Goal: Task Accomplishment & Management: Use online tool/utility

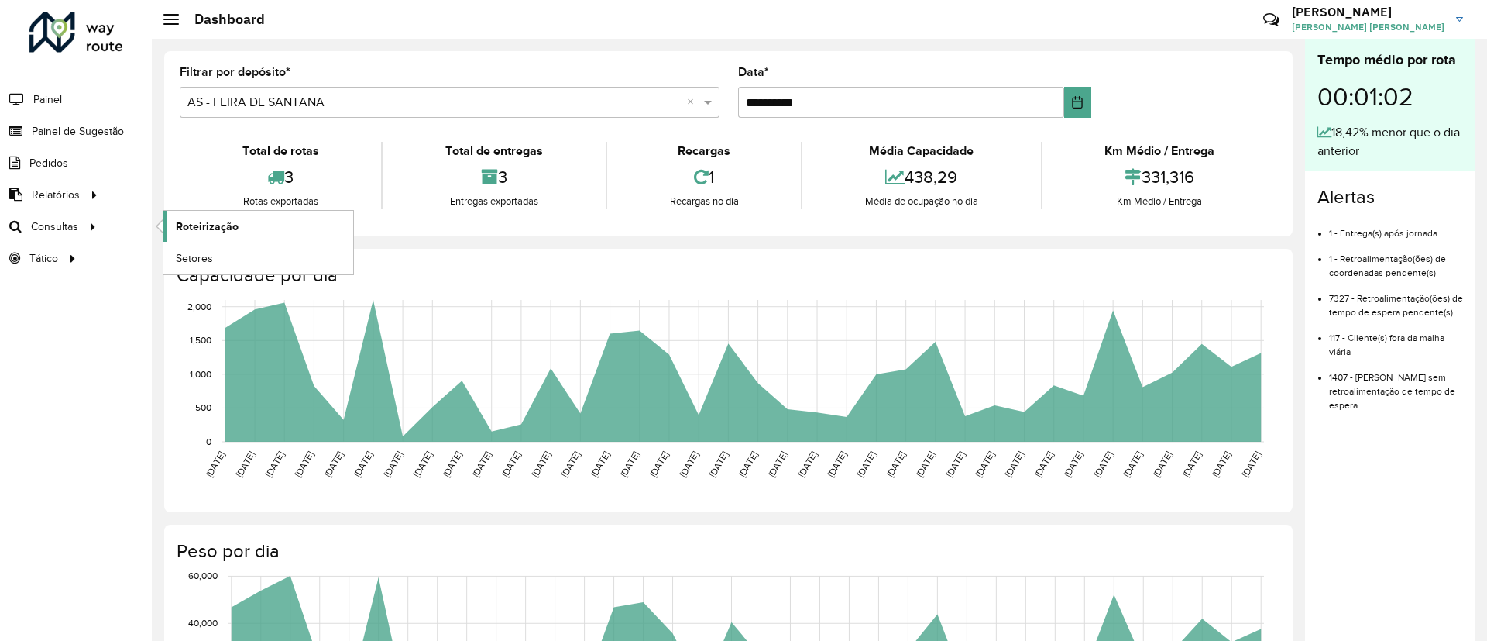
click at [190, 231] on span "Roteirização" at bounding box center [207, 226] width 63 height 16
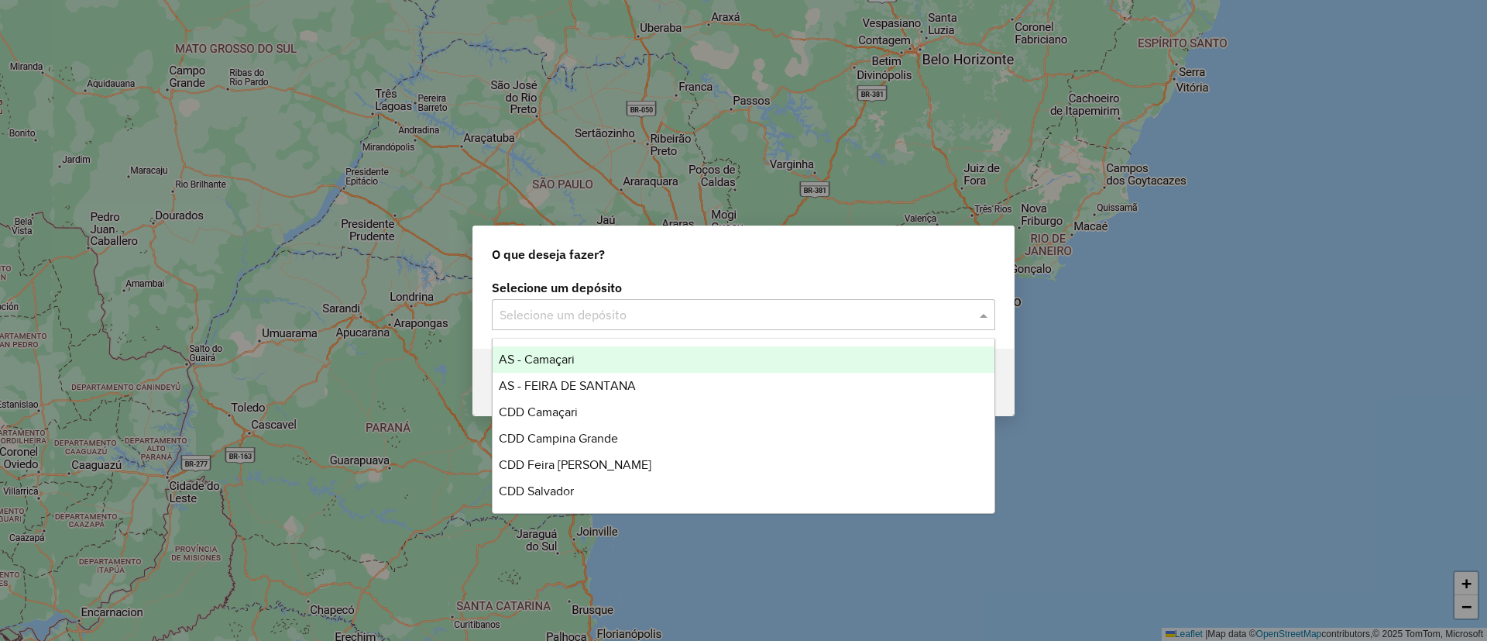
click at [583, 318] on input "text" at bounding box center [728, 315] width 457 height 19
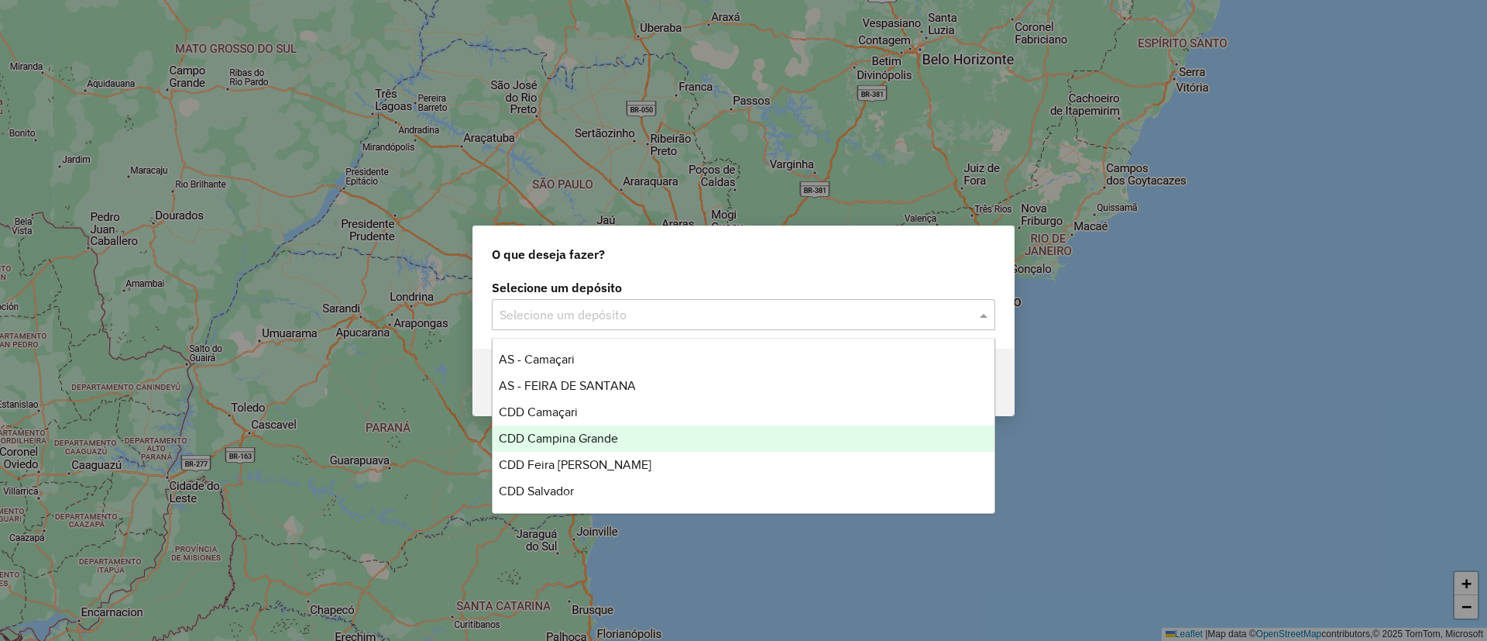
click at [631, 436] on div "CDD Campina Grande" at bounding box center [744, 438] width 502 height 26
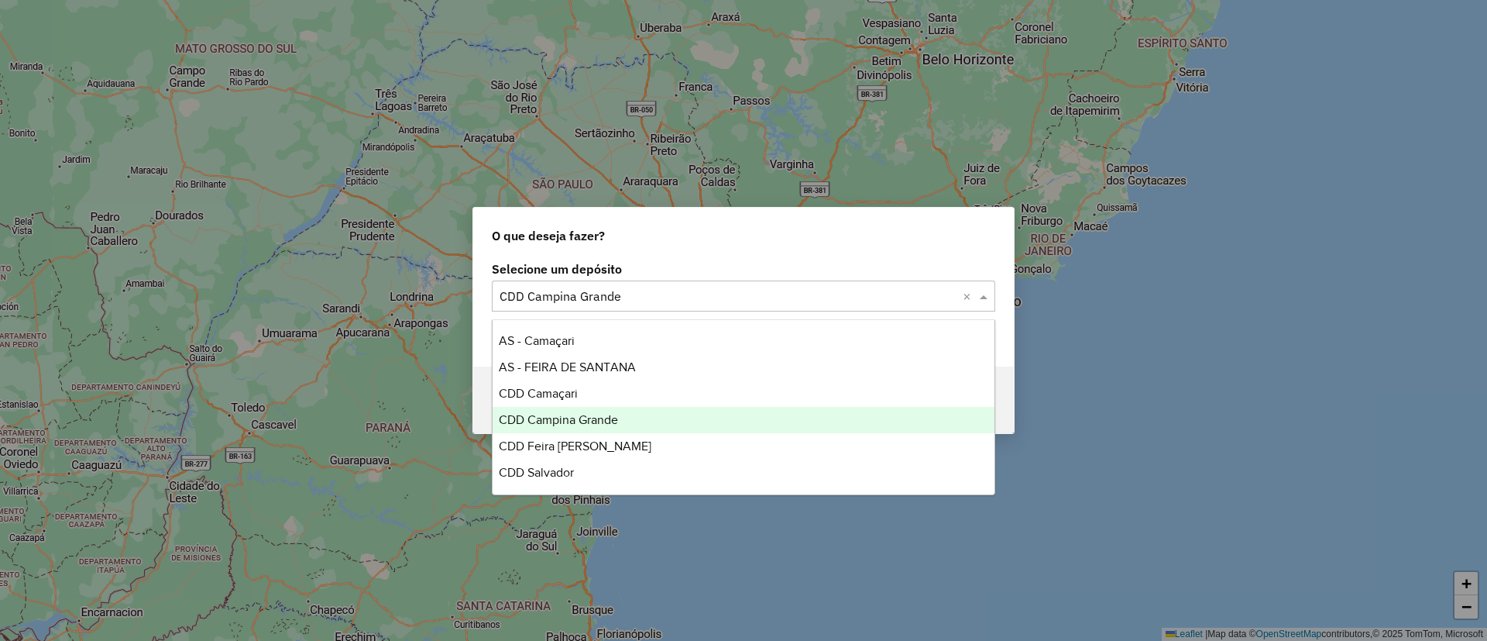
click at [655, 294] on input "text" at bounding box center [728, 296] width 457 height 19
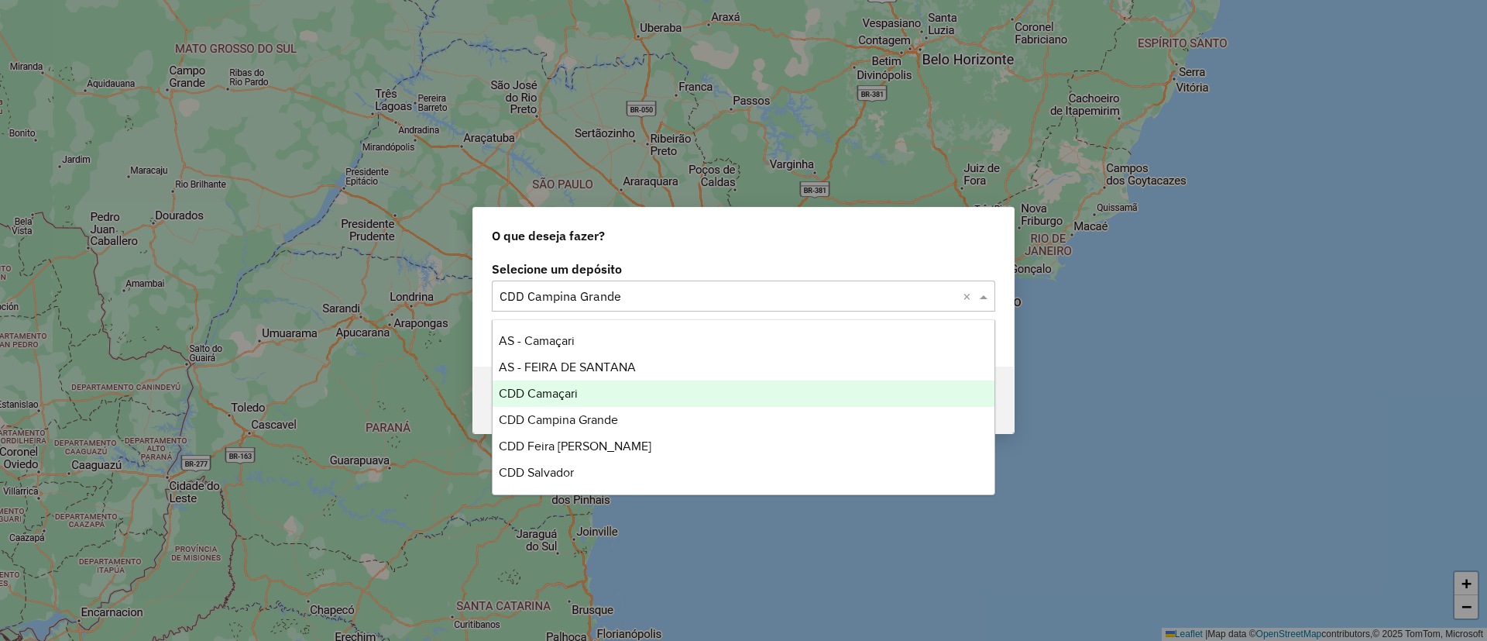
click at [726, 385] on div "CDD Camaçari" at bounding box center [744, 393] width 502 height 26
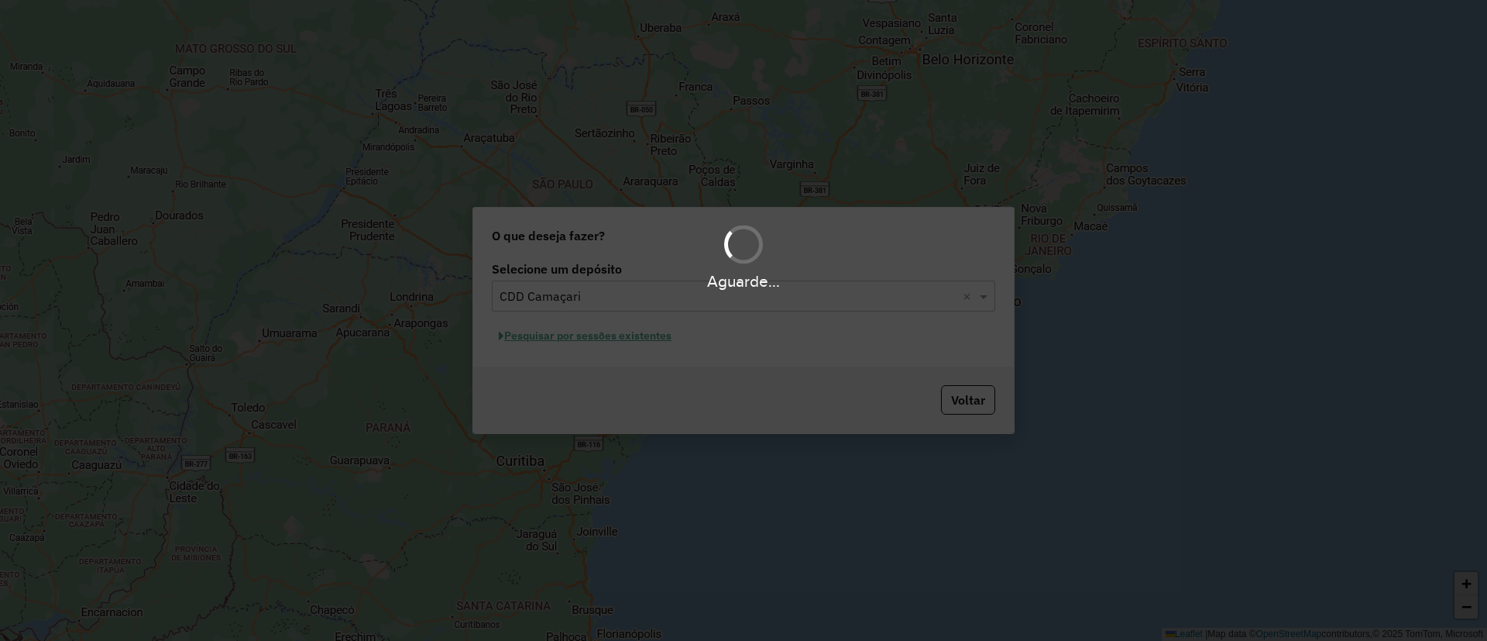
click at [616, 328] on div "Aguarde..." at bounding box center [743, 320] width 1487 height 641
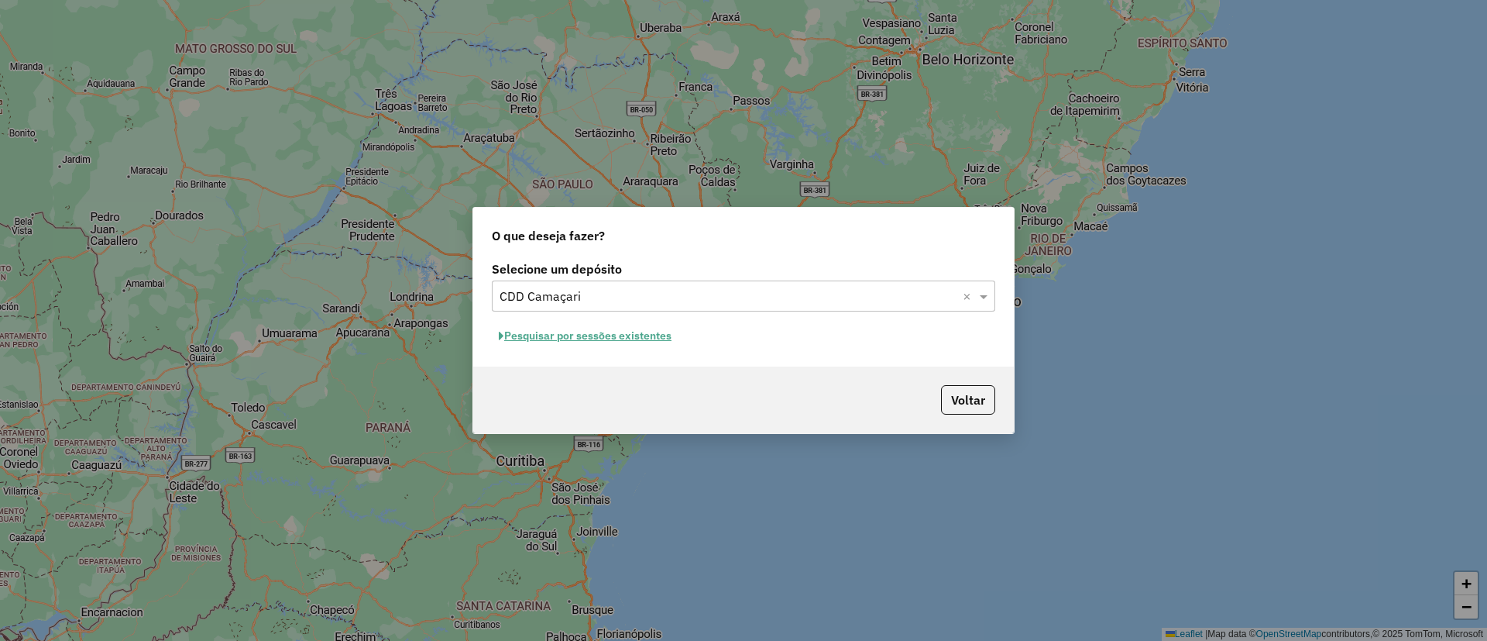
click at [616, 328] on hb-app "Aguarde... Pop-up bloqueado! Seu navegador bloqueou automáticamente a abertura …" at bounding box center [743, 320] width 1487 height 641
click at [616, 328] on button "Pesquisar por sessões existentes" at bounding box center [585, 336] width 187 height 24
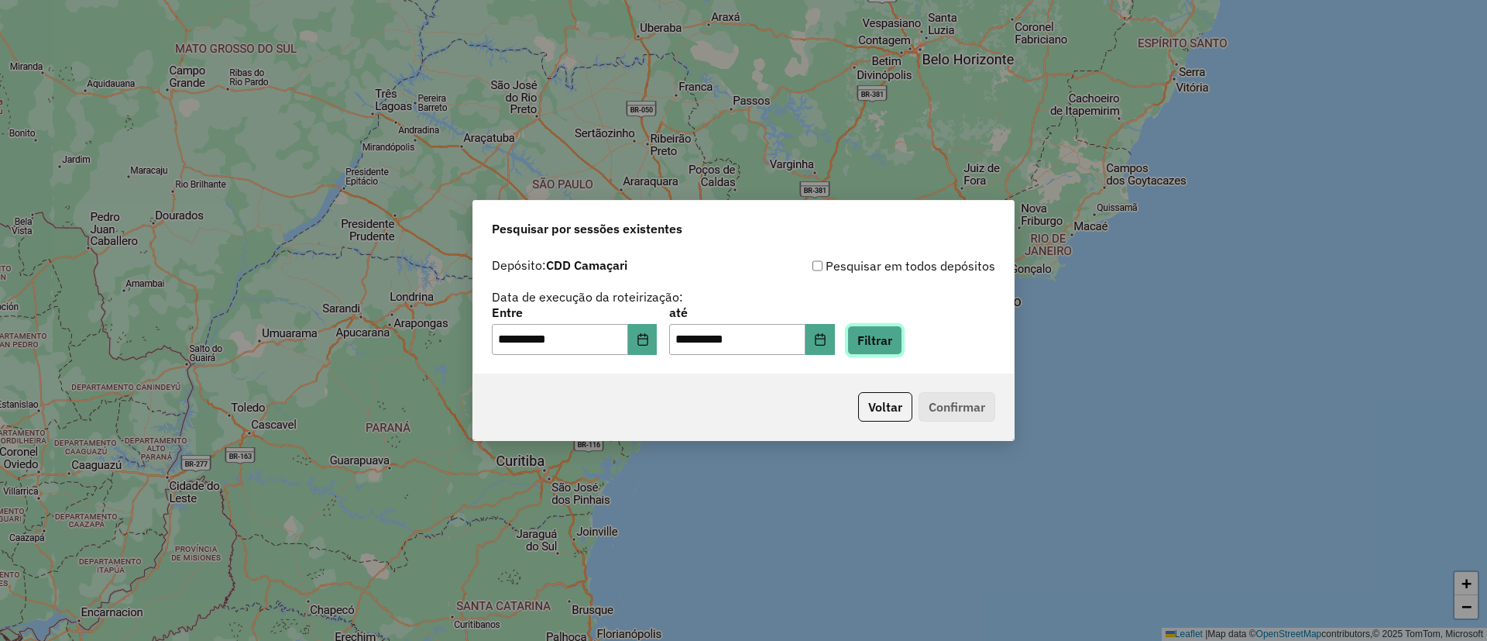
click at [896, 337] on button "Filtrar" at bounding box center [875, 339] width 55 height 29
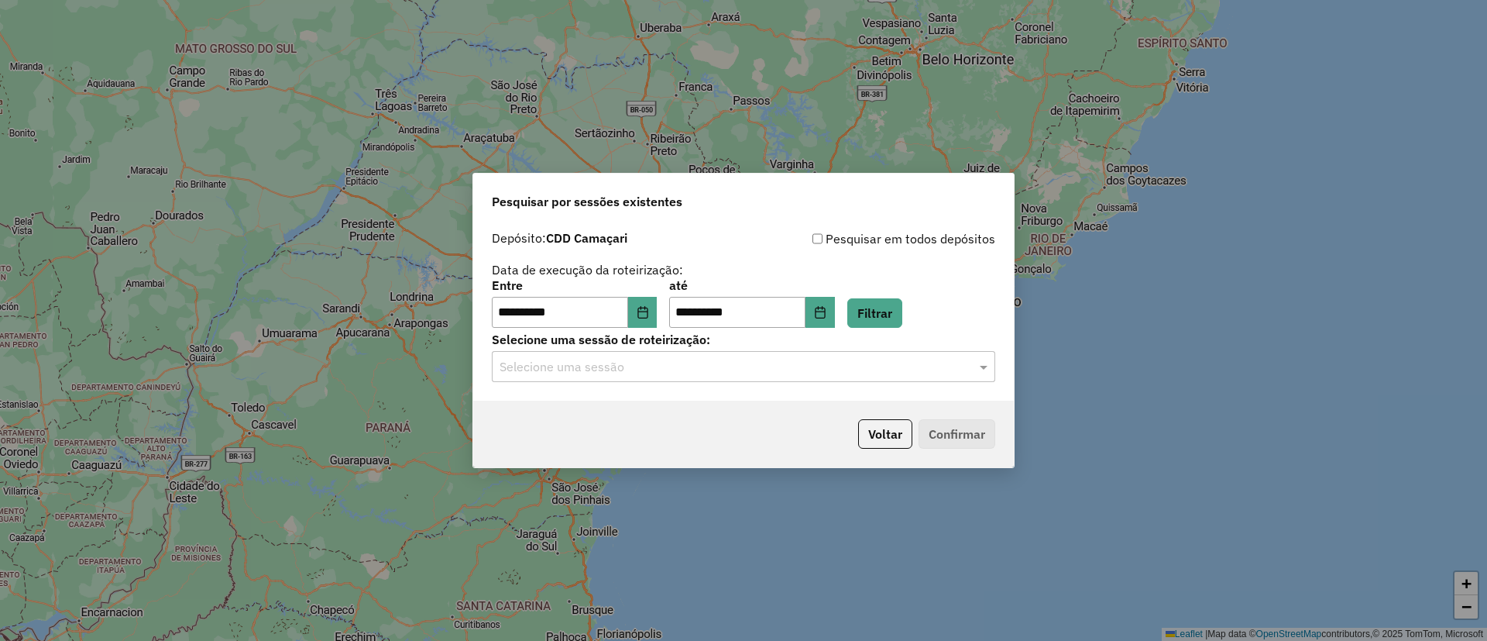
click at [677, 380] on div "Selecione uma sessão" at bounding box center [744, 366] width 504 height 31
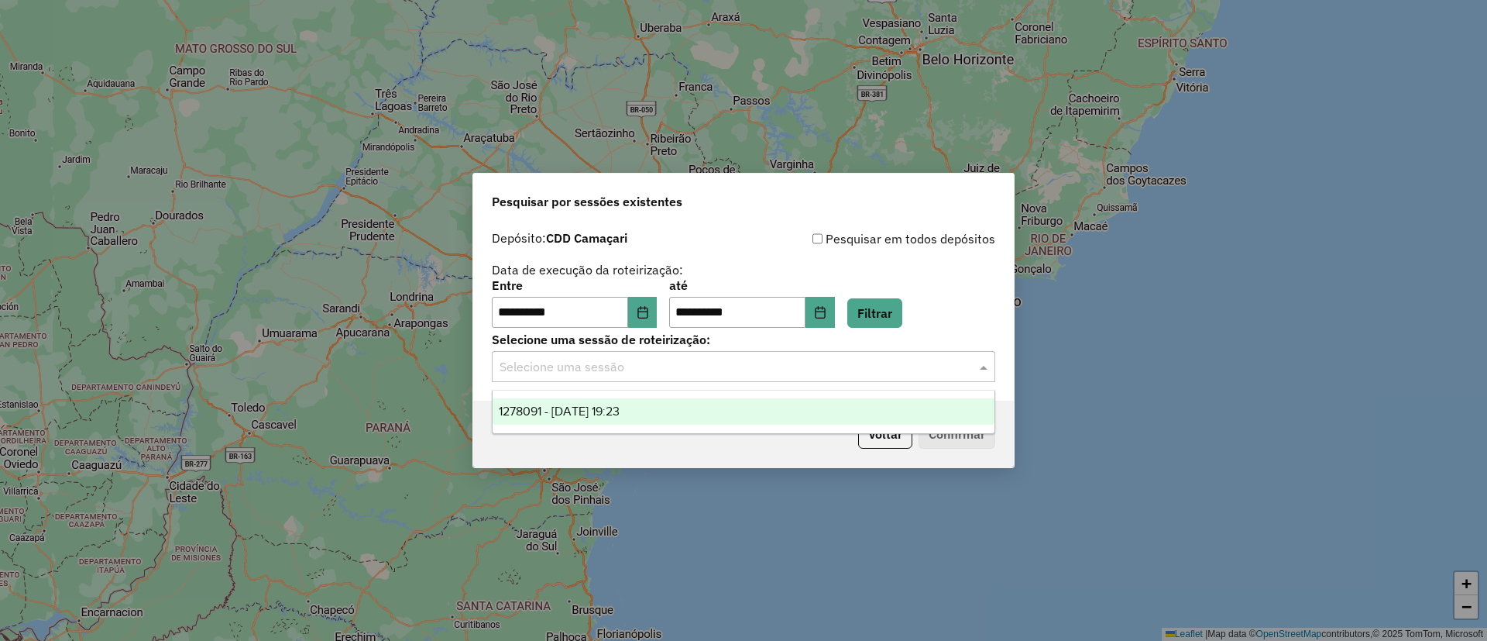
click at [690, 416] on div "1278091 - [DATE] 19:23" at bounding box center [744, 411] width 502 height 26
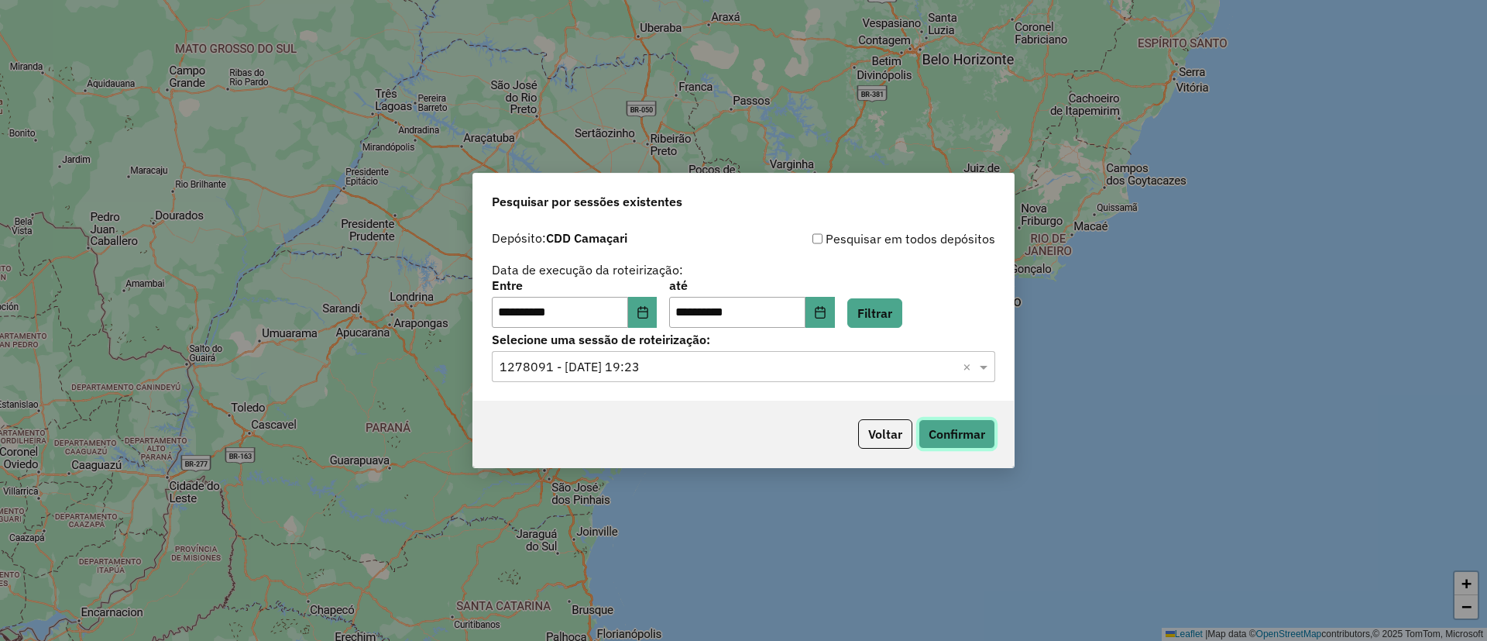
click at [955, 428] on button "Confirmar" at bounding box center [957, 433] width 77 height 29
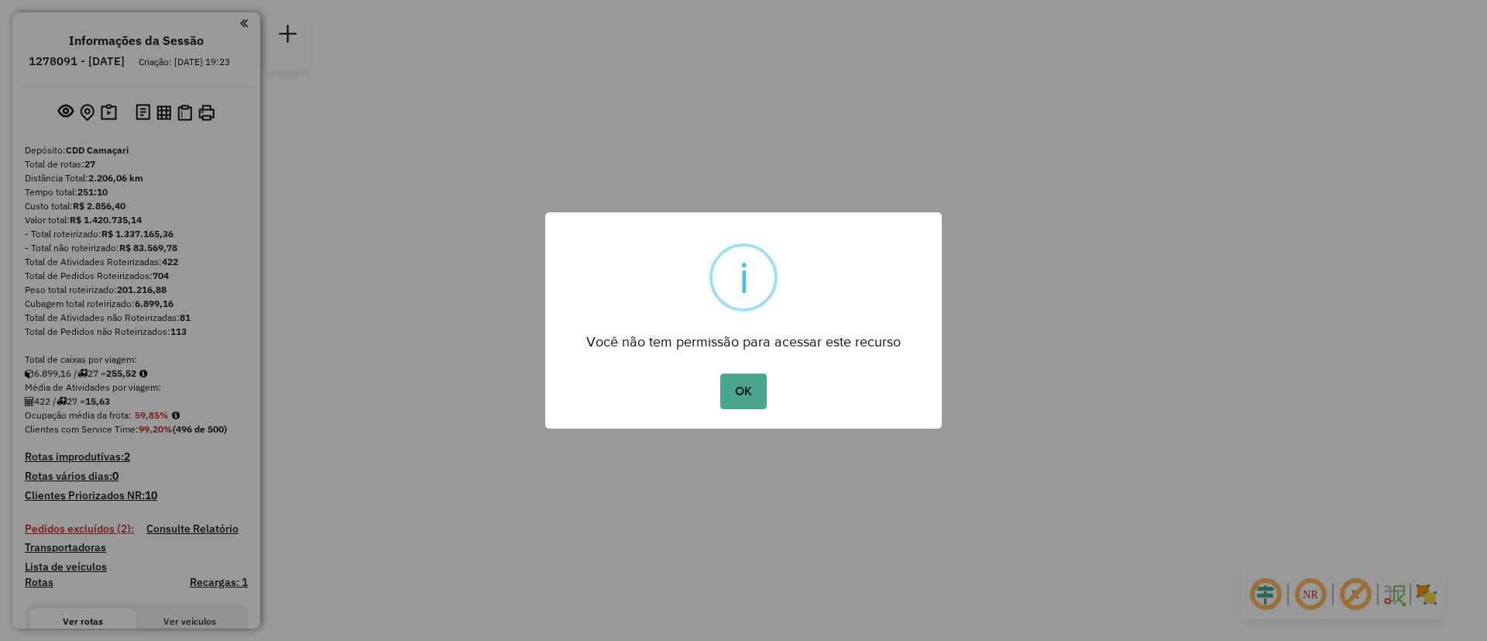
click at [721, 373] on button "OK" at bounding box center [744, 391] width 46 height 36
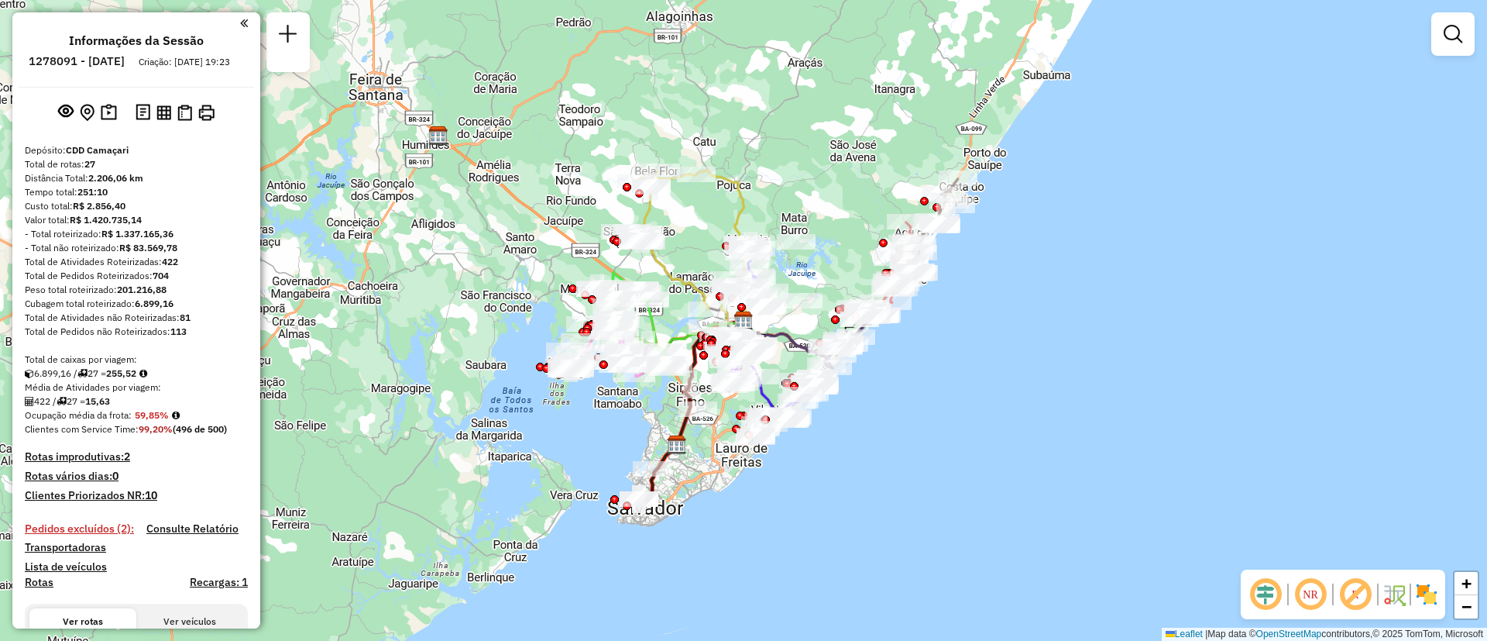
click at [531, 268] on div "Janela de atendimento Grade de atendimento Capacidade Transportadoras Veículos …" at bounding box center [743, 320] width 1487 height 641
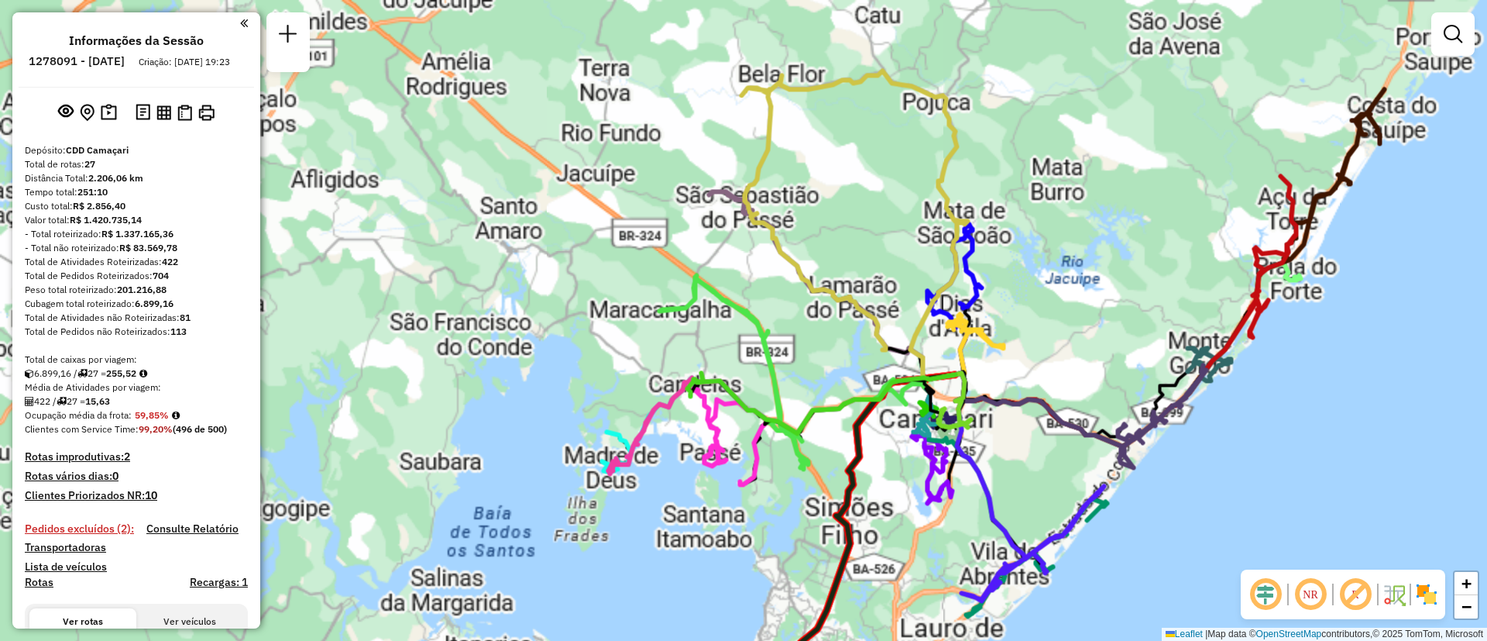
click at [531, 268] on div "Janela de atendimento Grade de atendimento Capacidade Transportadoras Veículos …" at bounding box center [743, 320] width 1487 height 641
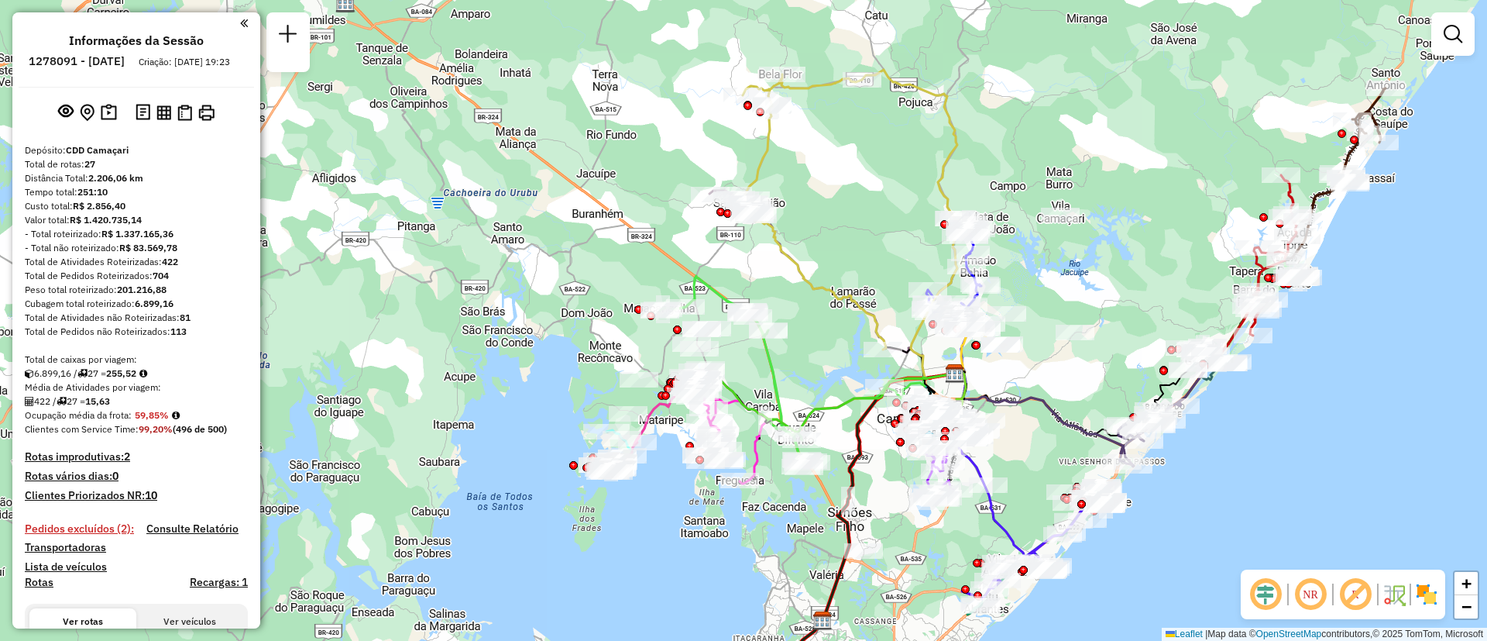
click at [623, 321] on div "Janela de atendimento Grade de atendimento Capacidade Transportadoras Veículos …" at bounding box center [743, 320] width 1487 height 641
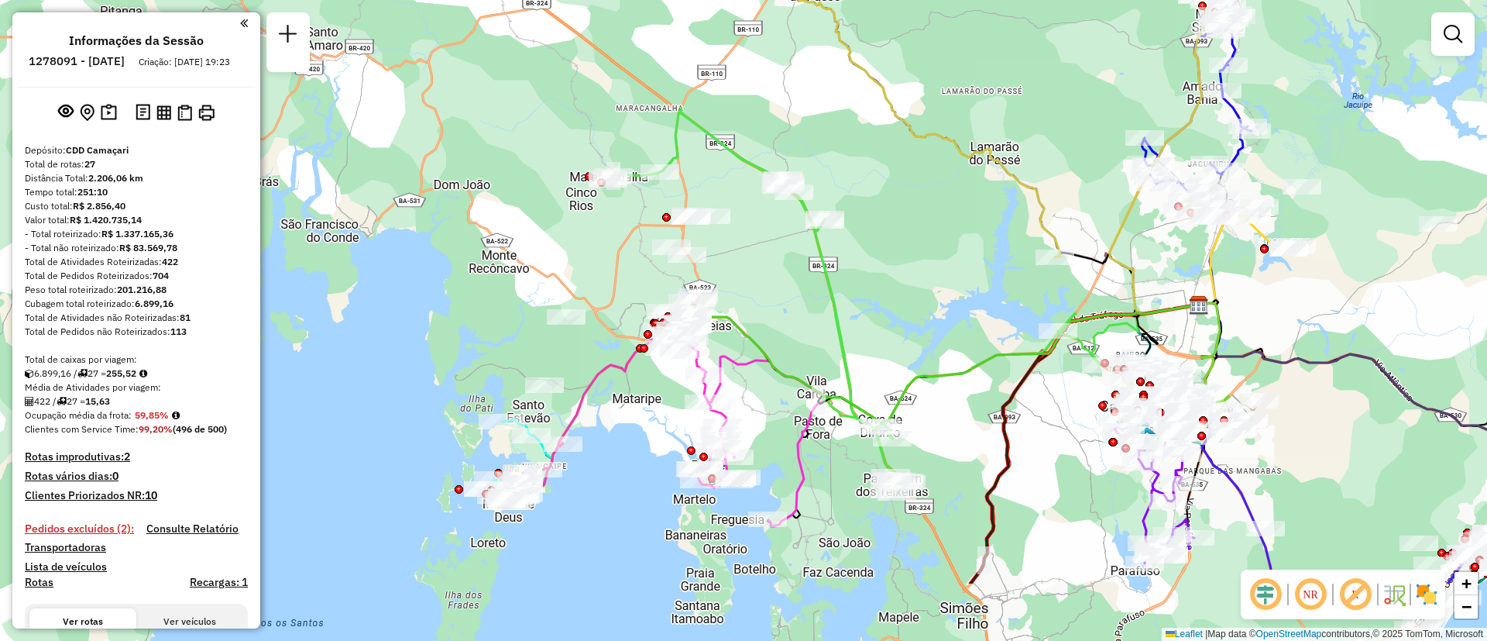
drag, startPoint x: 1083, startPoint y: 448, endPoint x: 995, endPoint y: 327, distance: 149.7
click at [995, 327] on div "Janela de atendimento Grade de atendimento Capacidade Transportadoras Veículos …" at bounding box center [743, 320] width 1487 height 641
click at [830, 349] on div "Janela de atendimento Grade de atendimento Capacidade Transportadoras Veículos …" at bounding box center [743, 320] width 1487 height 641
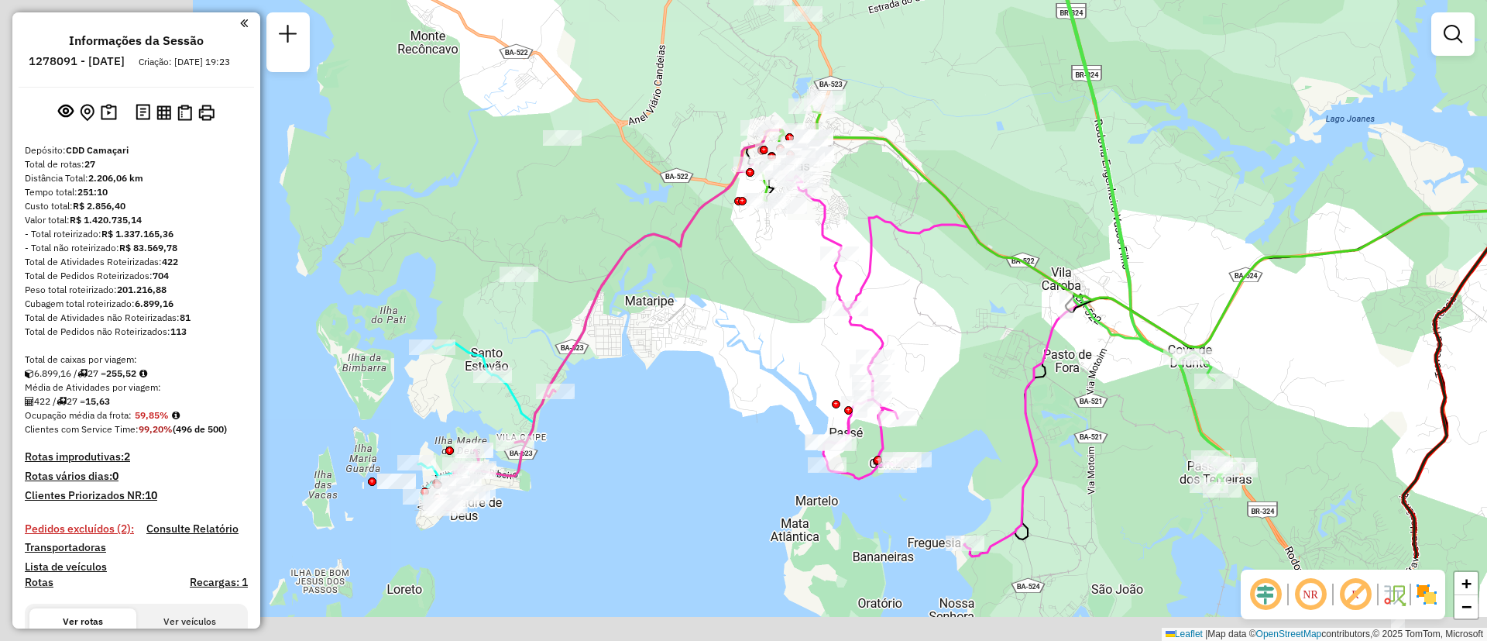
drag, startPoint x: 655, startPoint y: 359, endPoint x: 1002, endPoint y: 182, distance: 389.8
click at [1002, 182] on div "Janela de atendimento Grade de atendimento Capacidade Transportadoras Veículos …" at bounding box center [743, 320] width 1487 height 641
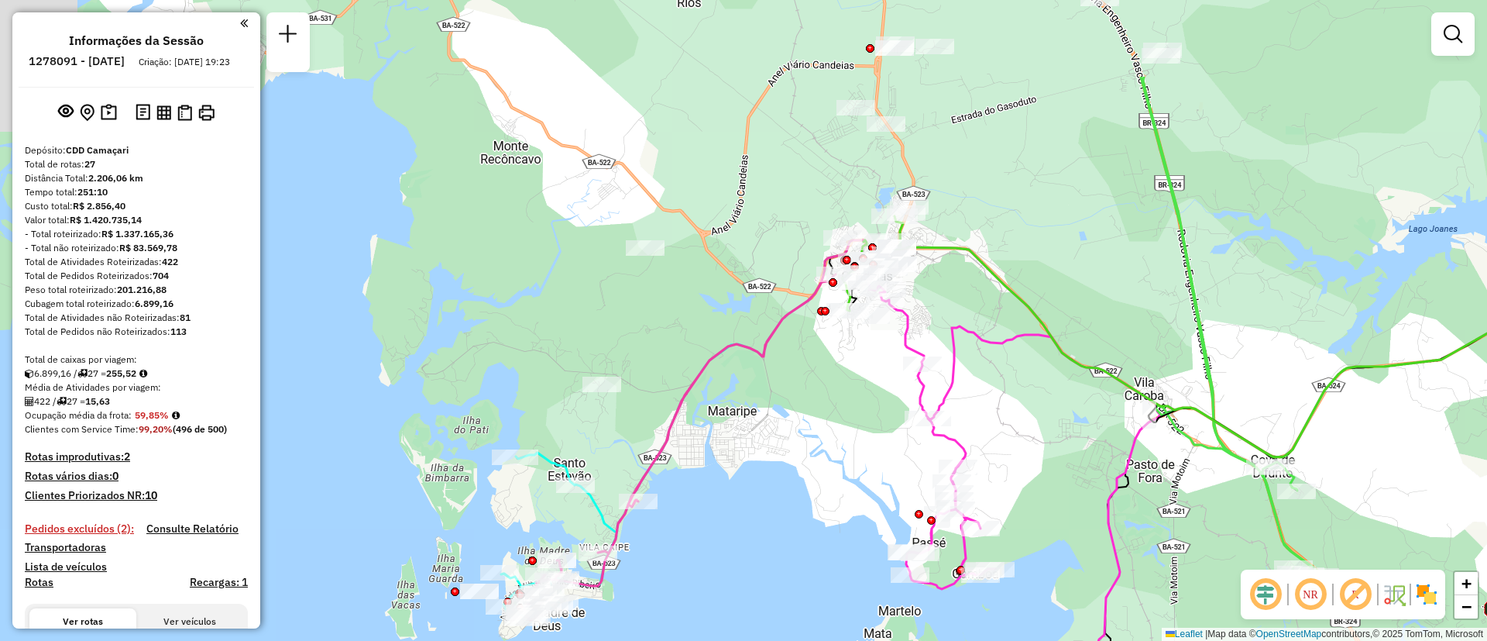
drag, startPoint x: 740, startPoint y: 177, endPoint x: 734, endPoint y: 318, distance: 141.1
click at [734, 318] on div "Janela de atendimento Grade de atendimento Capacidade Transportadoras Veículos …" at bounding box center [743, 320] width 1487 height 641
